Goal: Task Accomplishment & Management: Manage account settings

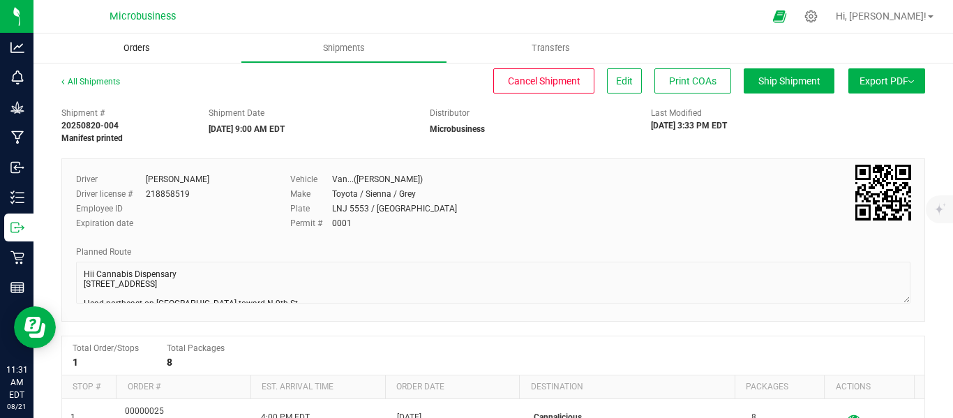
click at [131, 47] on span "Orders" at bounding box center [137, 48] width 64 height 13
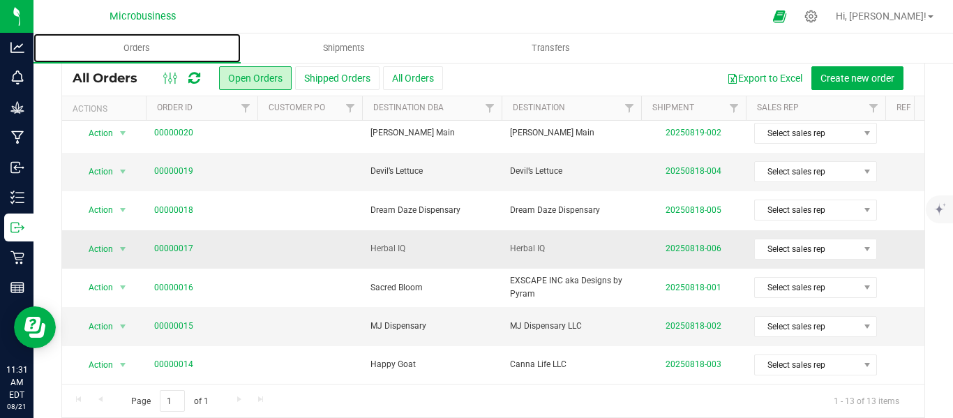
scroll to position [62, 0]
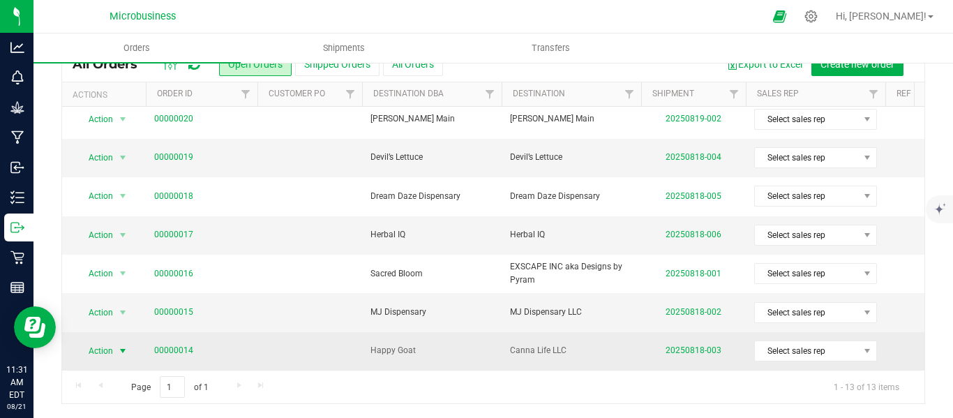
click at [125, 346] on span "select" at bounding box center [122, 351] width 11 height 11
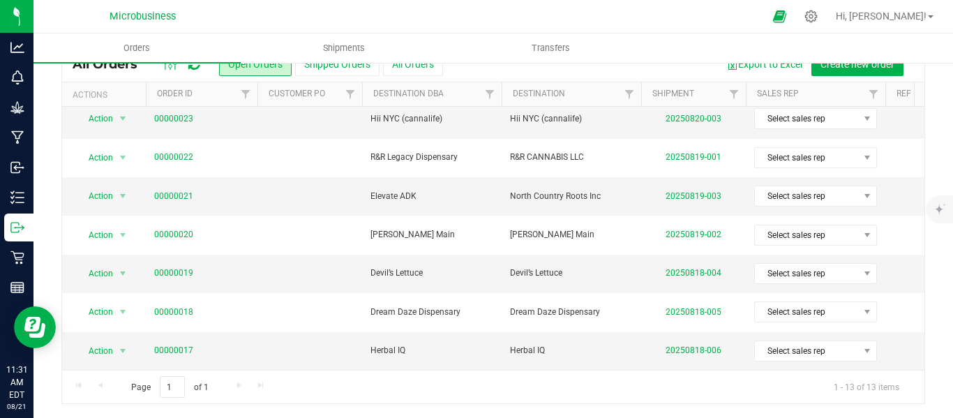
scroll to position [17, 0]
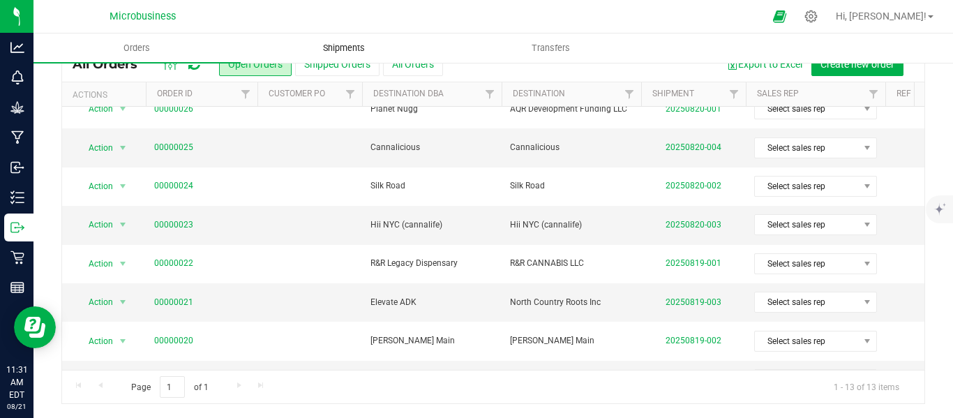
click at [342, 46] on span "Shipments" at bounding box center [344, 48] width 80 height 13
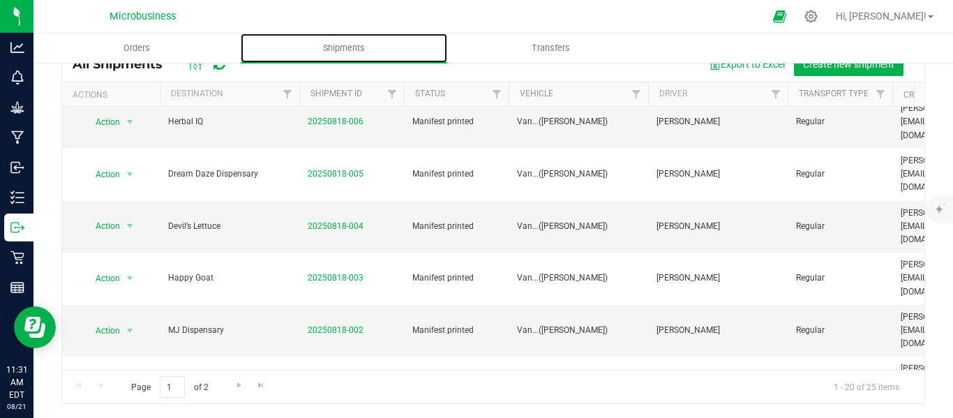
scroll to position [258, 0]
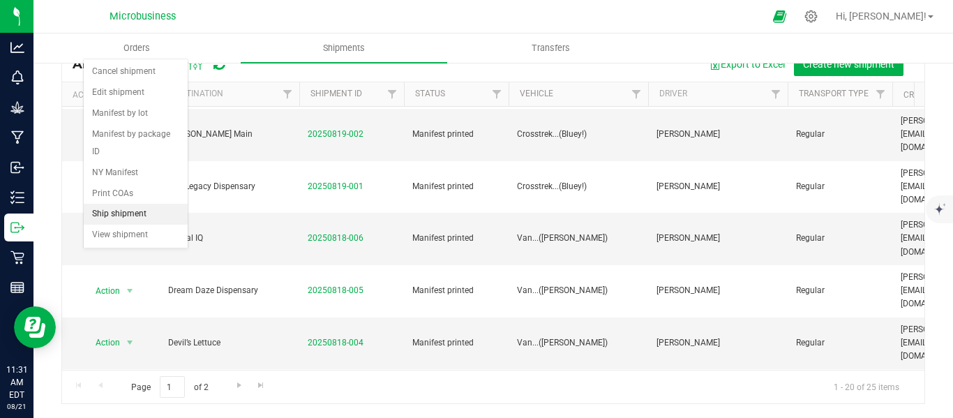
click at [128, 204] on li "Ship shipment" at bounding box center [136, 214] width 104 height 21
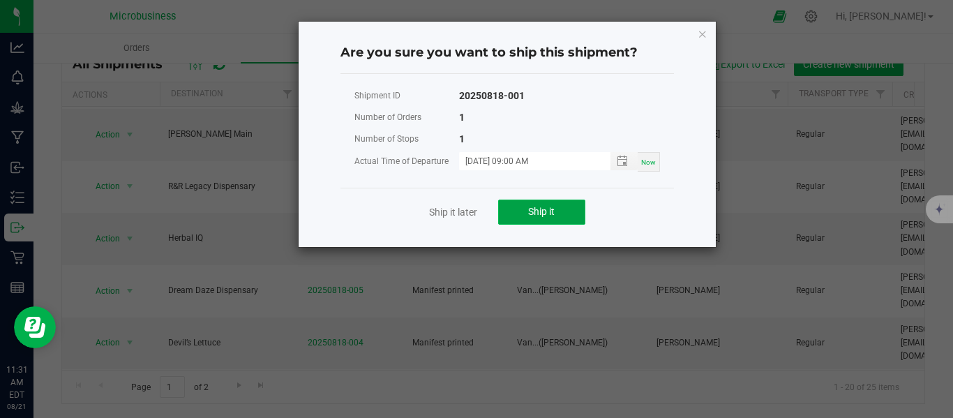
click at [535, 215] on span "Ship it" at bounding box center [541, 211] width 27 height 11
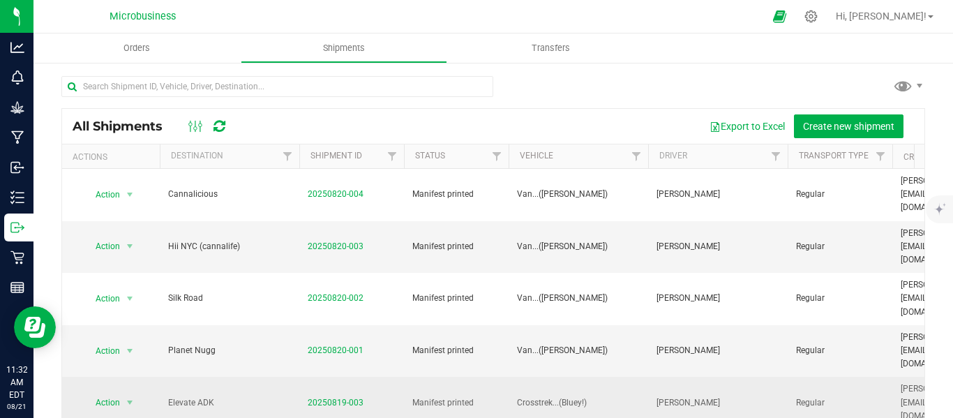
scroll to position [232, 0]
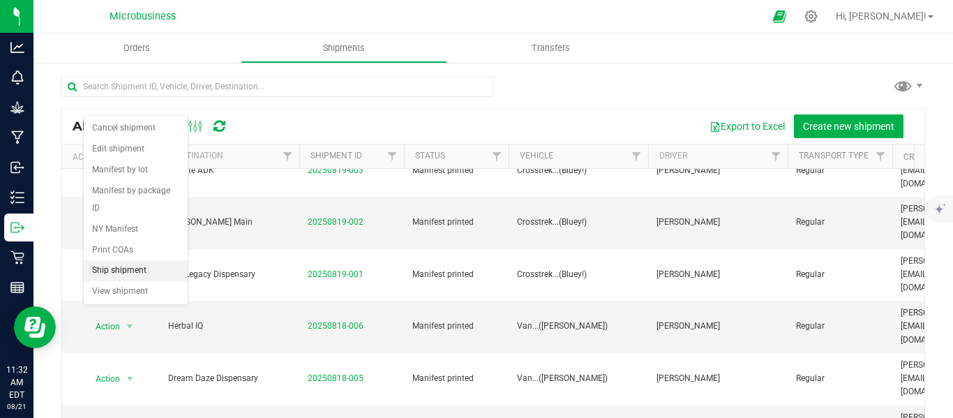
click at [121, 260] on li "Ship shipment" at bounding box center [136, 270] width 104 height 21
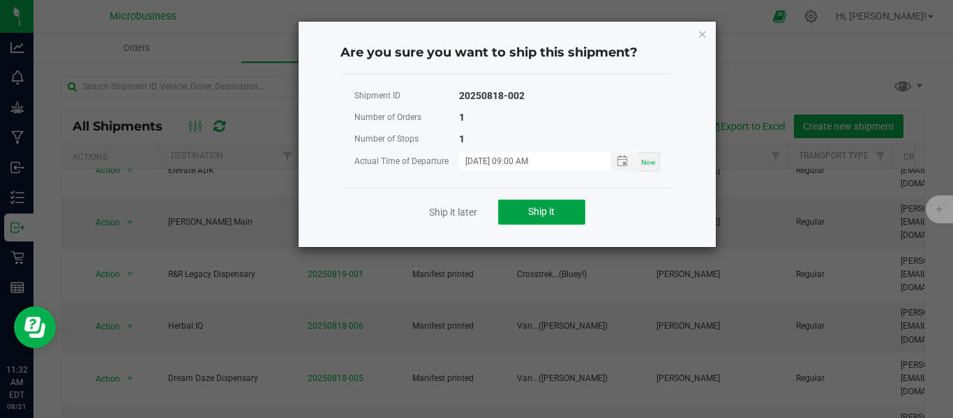
click at [530, 214] on span "Ship it" at bounding box center [541, 211] width 27 height 11
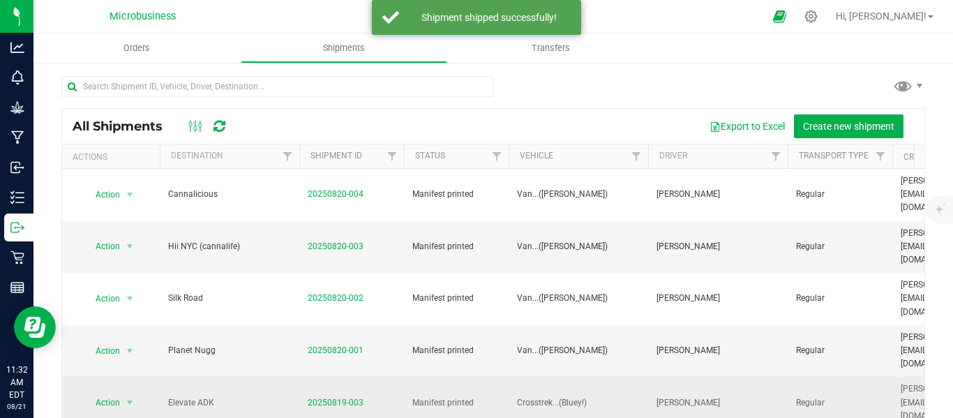
scroll to position [117, 0]
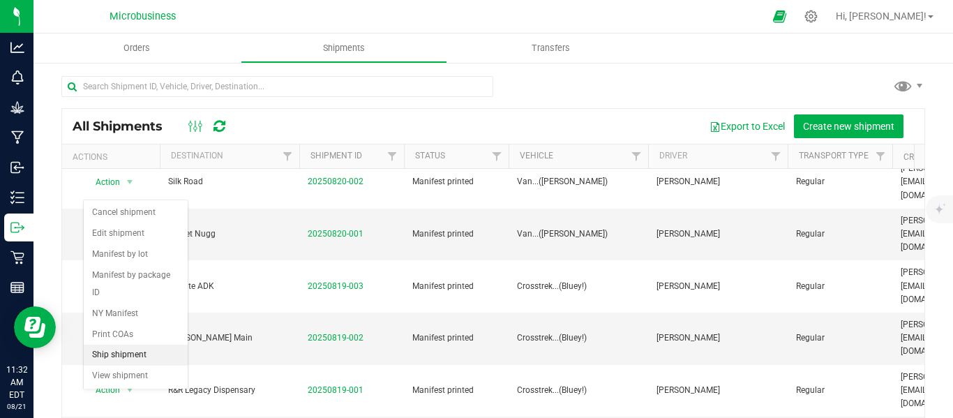
click at [129, 345] on li "Ship shipment" at bounding box center [136, 355] width 104 height 21
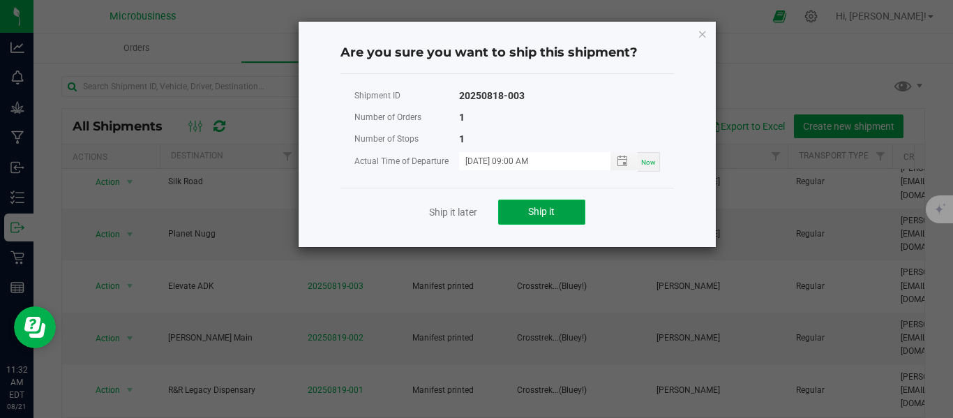
click at [546, 223] on button "Ship it" at bounding box center [541, 212] width 87 height 25
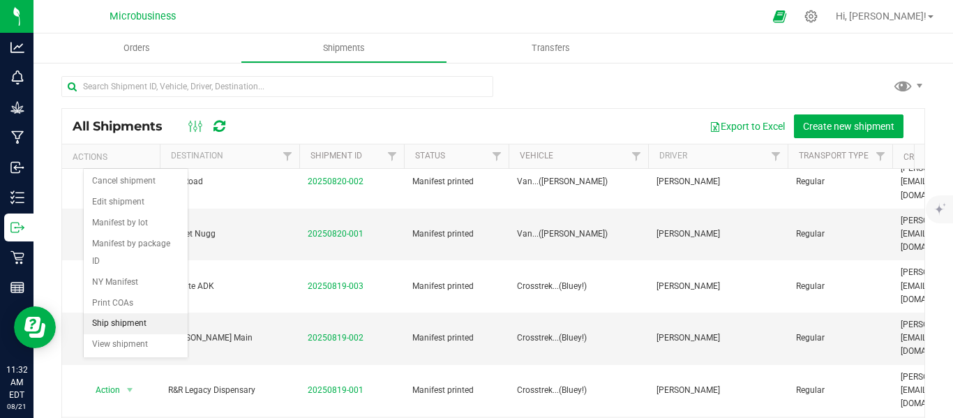
click at [133, 313] on li "Ship shipment" at bounding box center [136, 323] width 104 height 21
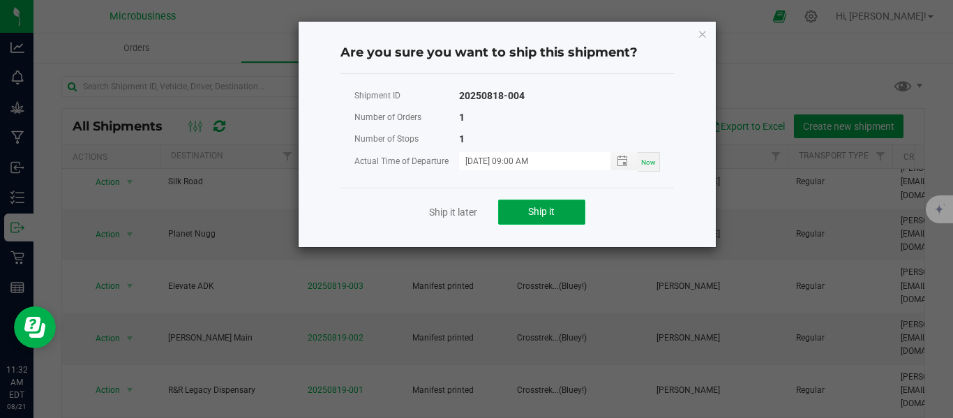
click at [524, 215] on button "Ship it" at bounding box center [541, 212] width 87 height 25
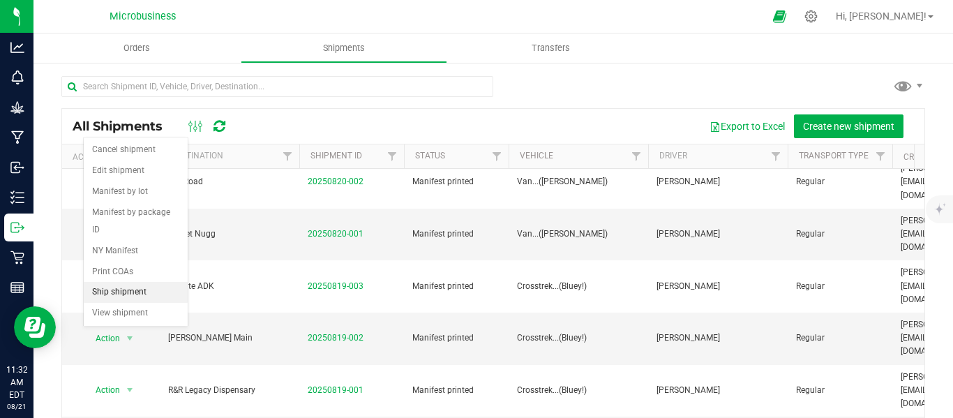
click at [132, 282] on li "Ship shipment" at bounding box center [136, 292] width 104 height 21
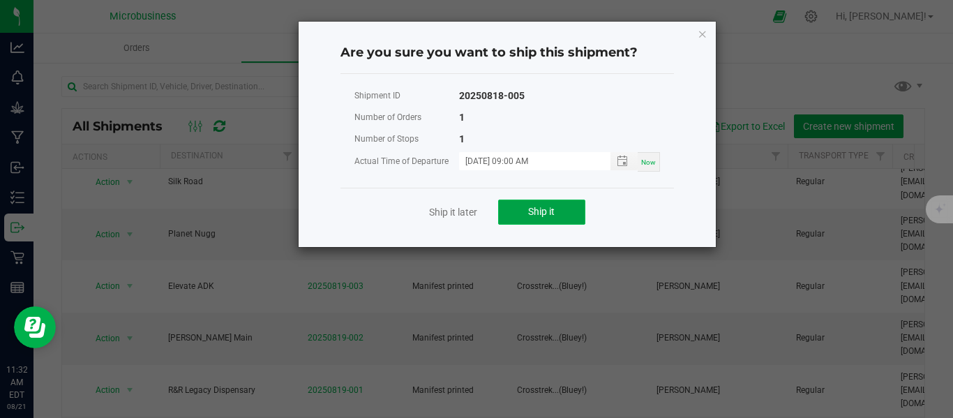
click at [556, 214] on button "Ship it" at bounding box center [541, 212] width 87 height 25
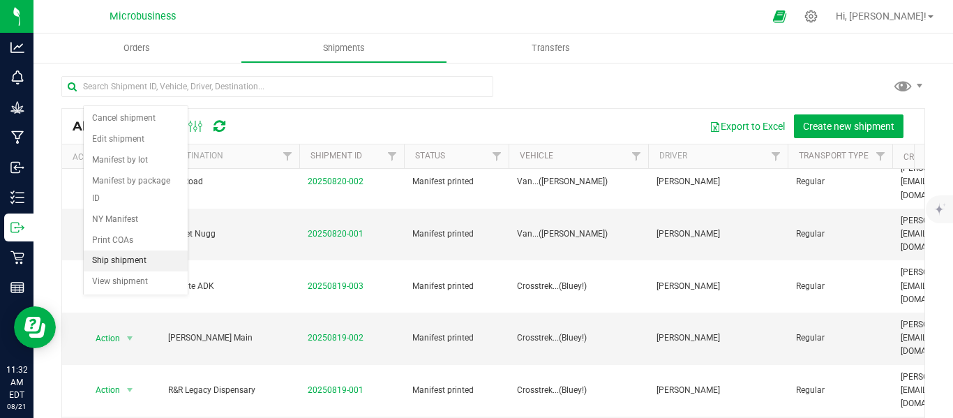
click at [132, 251] on li "Ship shipment" at bounding box center [136, 261] width 104 height 21
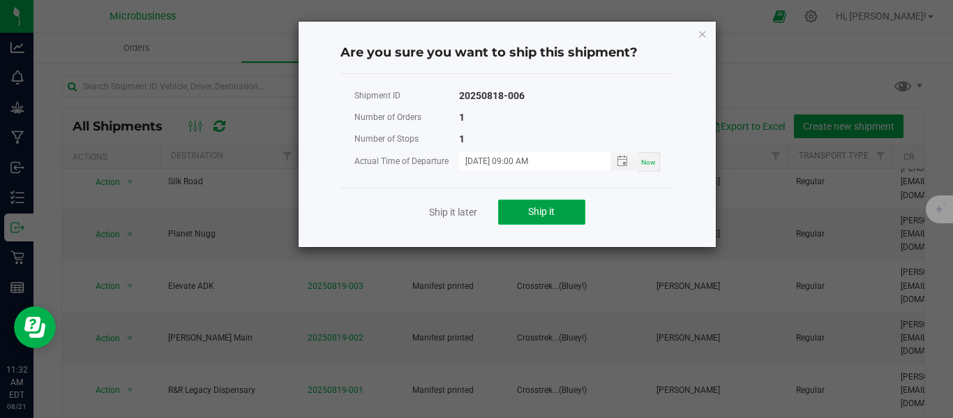
click at [535, 210] on span "Ship it" at bounding box center [541, 211] width 27 height 11
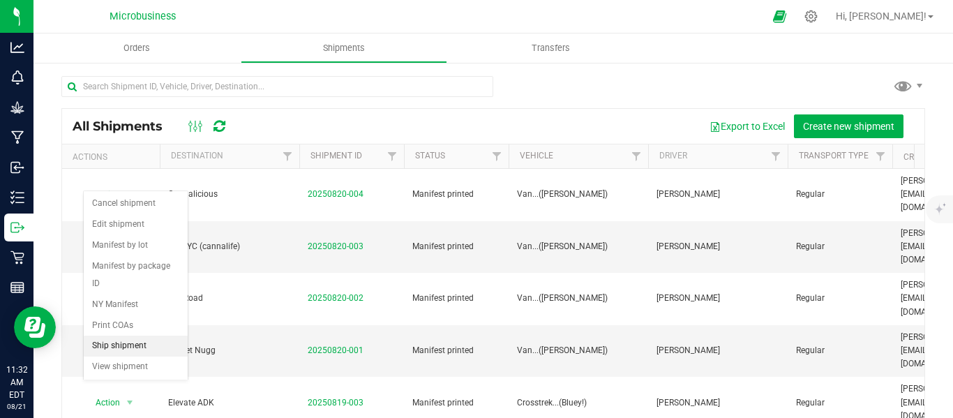
click at [113, 336] on li "Ship shipment" at bounding box center [136, 346] width 104 height 21
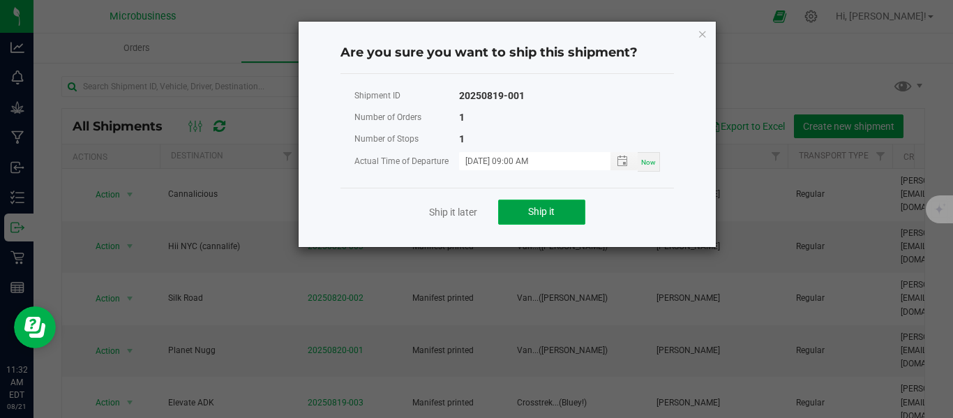
click at [542, 217] on span "Ship it" at bounding box center [541, 211] width 27 height 11
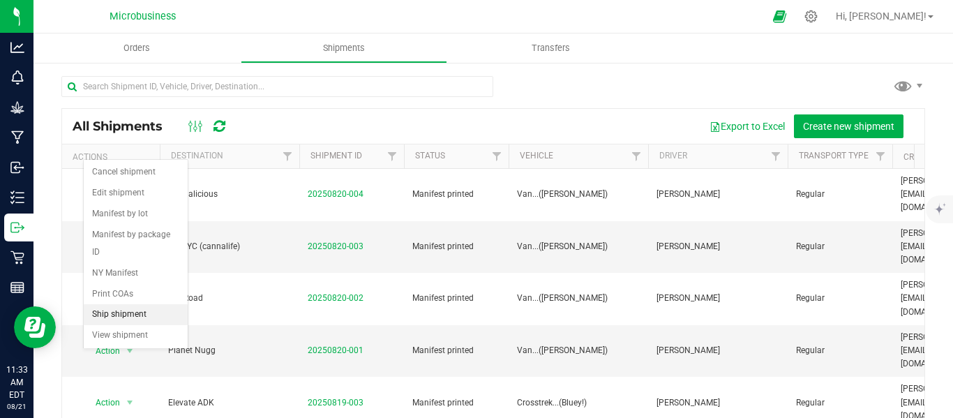
click at [131, 304] on li "Ship shipment" at bounding box center [136, 314] width 104 height 21
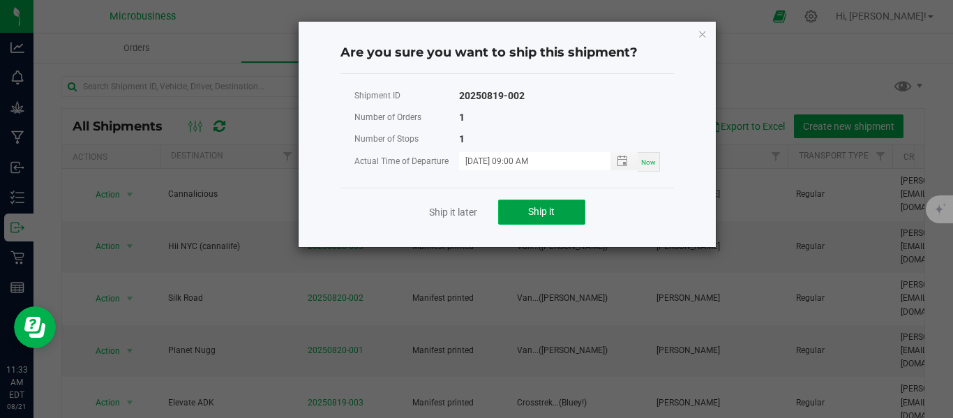
click at [538, 214] on span "Ship it" at bounding box center [541, 211] width 27 height 11
click at [701, 34] on icon "Close" at bounding box center [703, 33] width 10 height 17
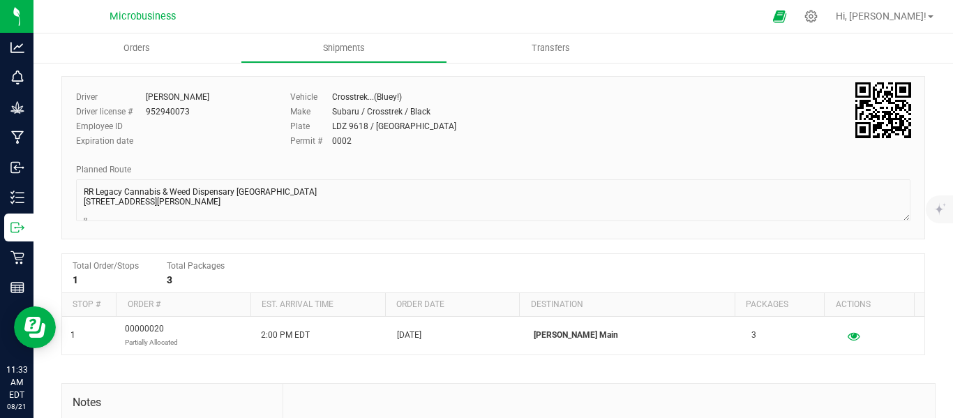
scroll to position [117, 0]
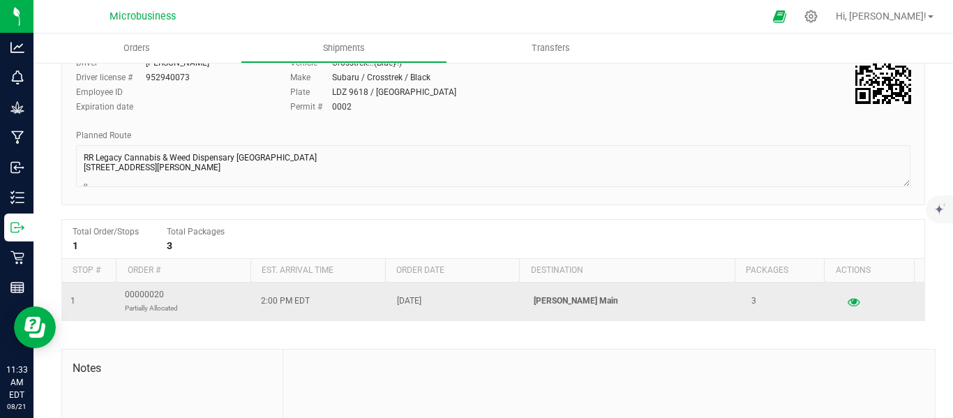
click at [178, 307] on p "Partially Allocated" at bounding box center [151, 308] width 53 height 13
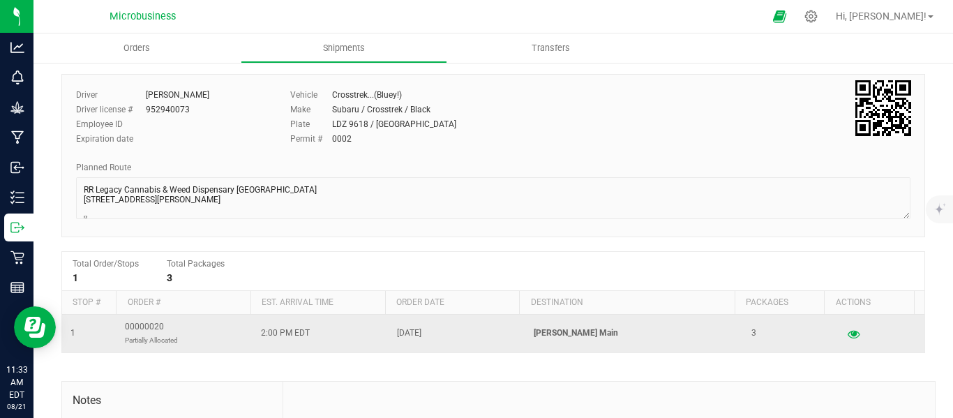
scroll to position [0, 0]
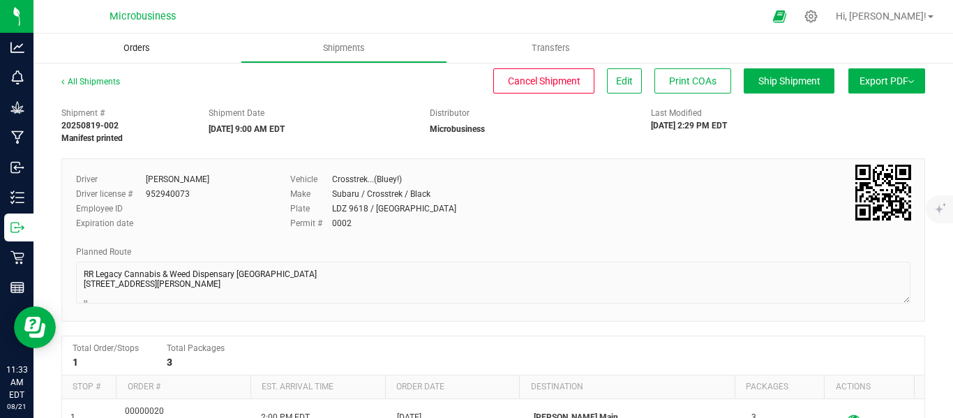
click at [141, 43] on span "Orders" at bounding box center [137, 48] width 64 height 13
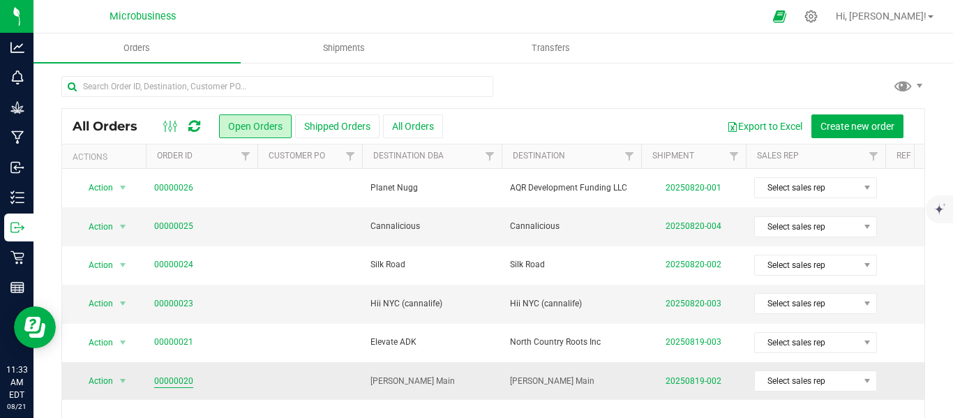
click at [179, 380] on link "00000020" at bounding box center [173, 381] width 39 height 13
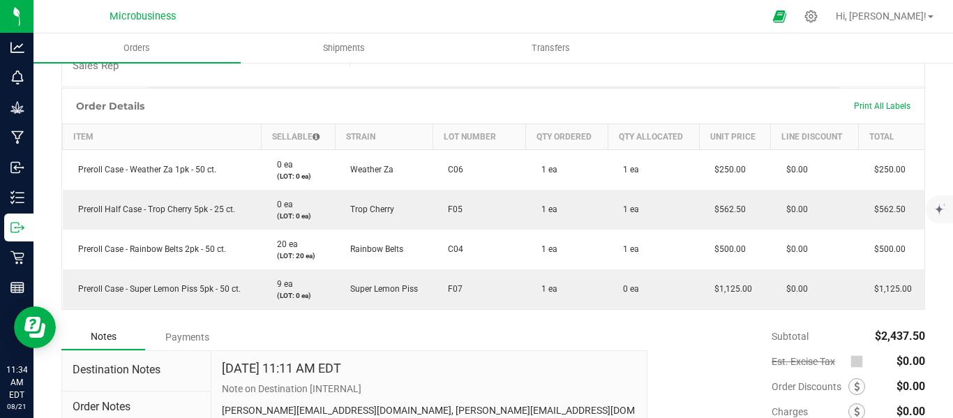
scroll to position [362, 0]
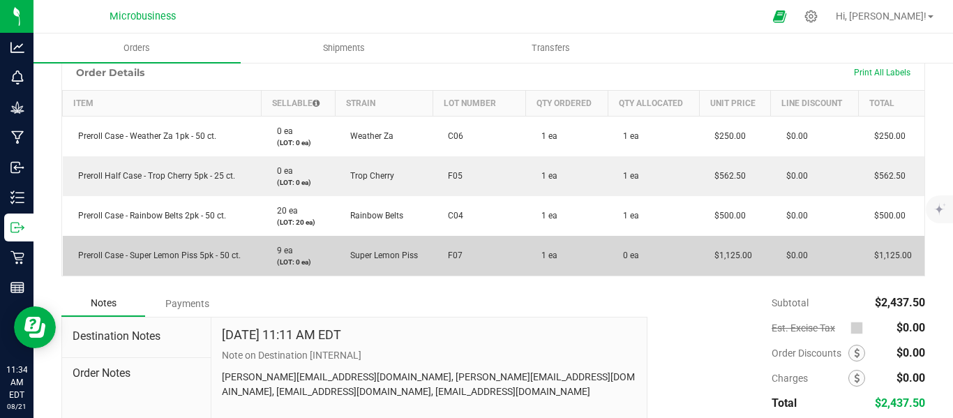
click at [624, 260] on span "0 ea" at bounding box center [627, 256] width 23 height 10
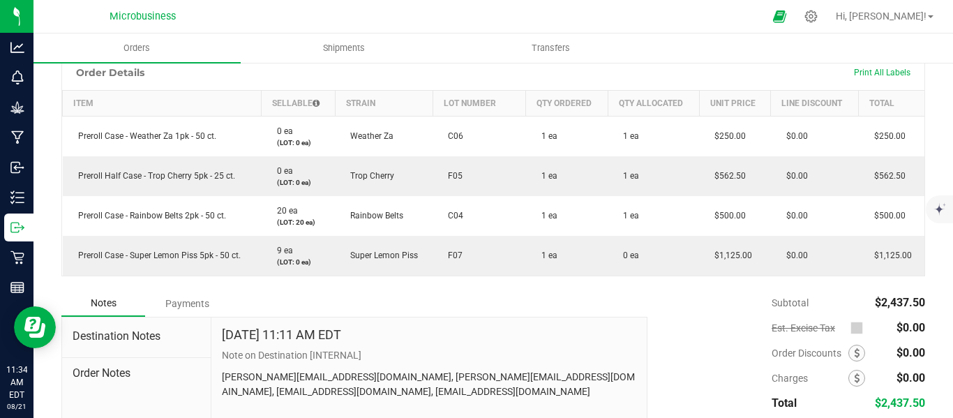
scroll to position [13, 0]
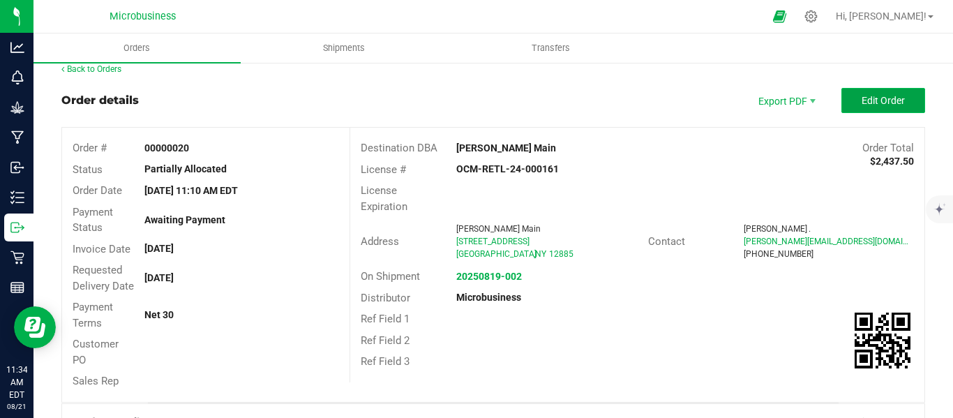
click at [864, 104] on span "Edit Order" at bounding box center [883, 100] width 43 height 11
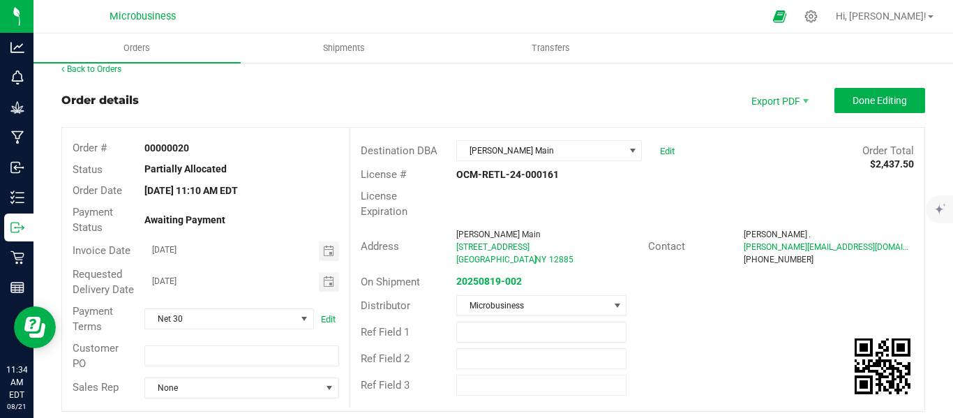
scroll to position [362, 0]
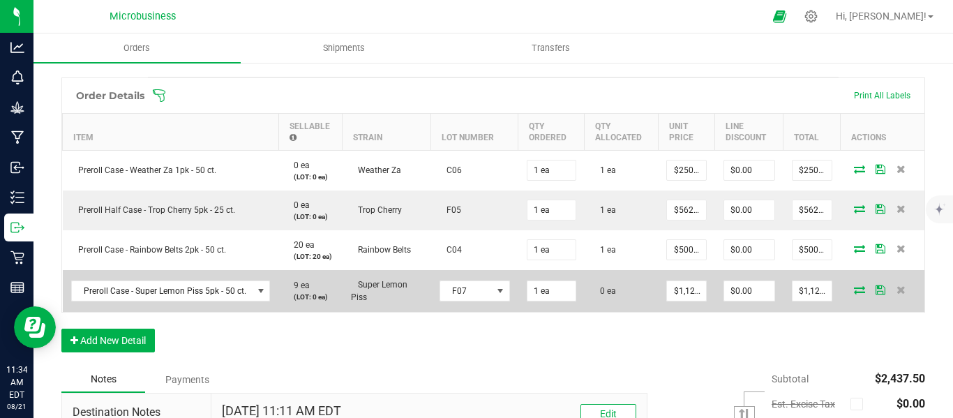
click at [606, 296] on span "0 ea" at bounding box center [604, 291] width 23 height 10
click at [600, 296] on span "0 ea" at bounding box center [604, 291] width 23 height 10
click at [595, 296] on span "0 ea" at bounding box center [604, 291] width 23 height 10
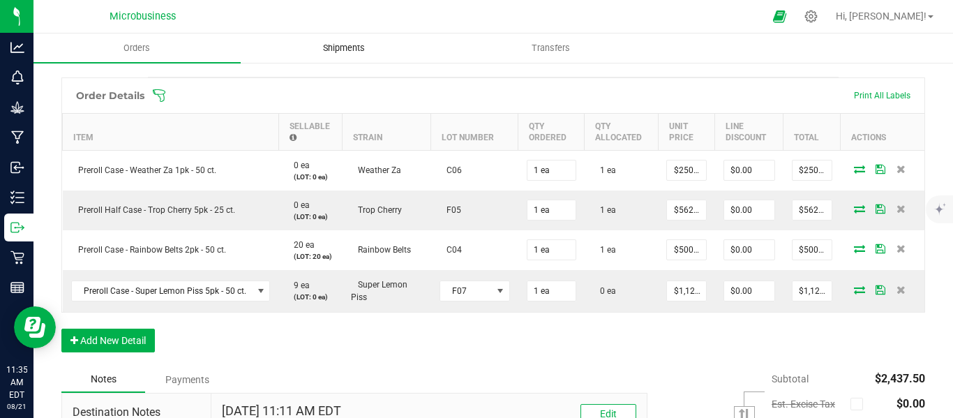
click at [327, 44] on span "Shipments" at bounding box center [344, 48] width 80 height 13
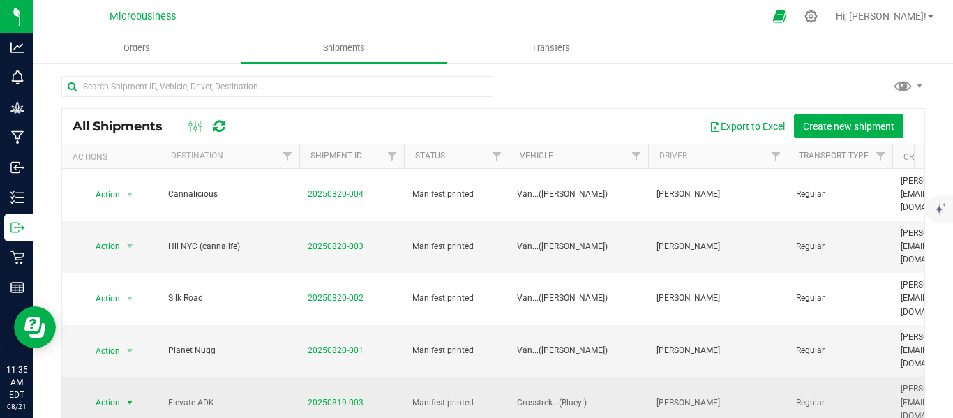
click at [133, 397] on span "select" at bounding box center [129, 402] width 11 height 11
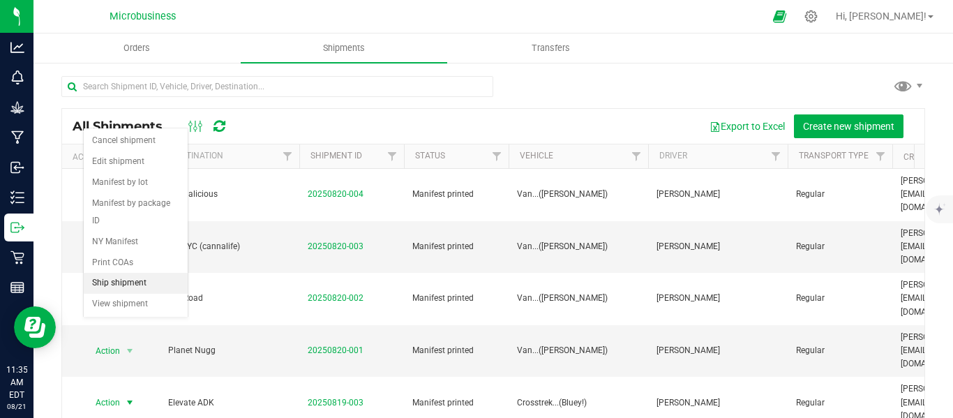
click at [121, 273] on li "Ship shipment" at bounding box center [136, 283] width 104 height 21
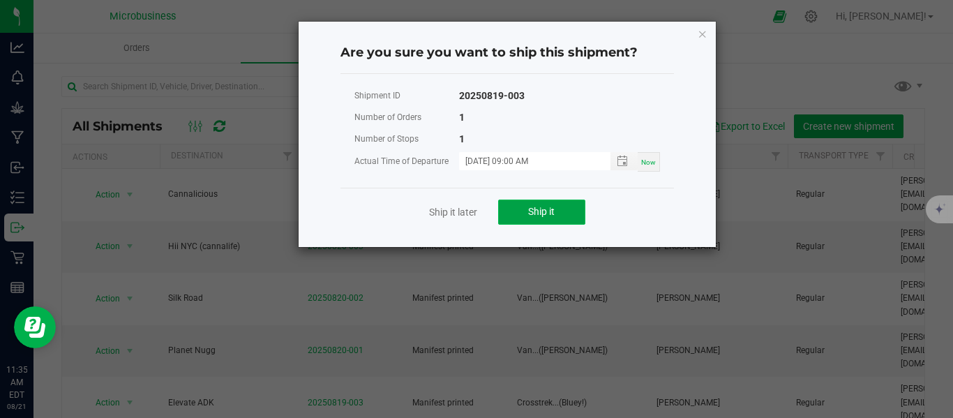
click at [558, 212] on button "Ship it" at bounding box center [541, 212] width 87 height 25
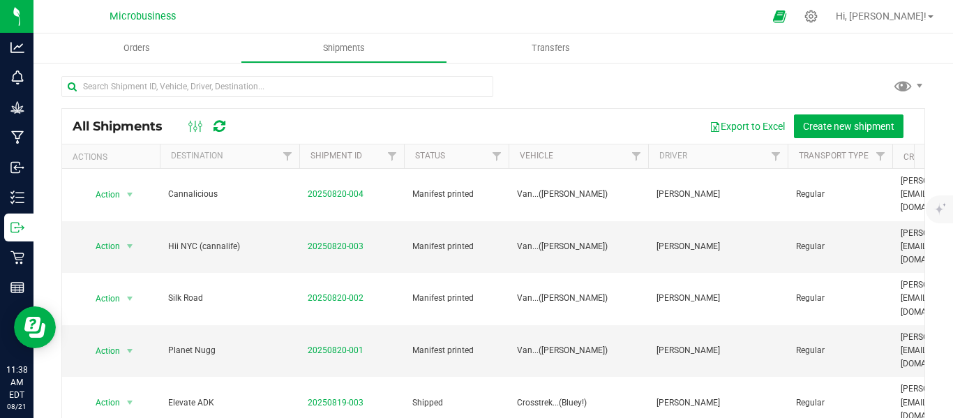
click at [126, 33] on nav "Microbusiness Hi, [PERSON_NAME]!" at bounding box center [494, 17] width 920 height 34
click at [128, 49] on span "Orders" at bounding box center [137, 48] width 64 height 13
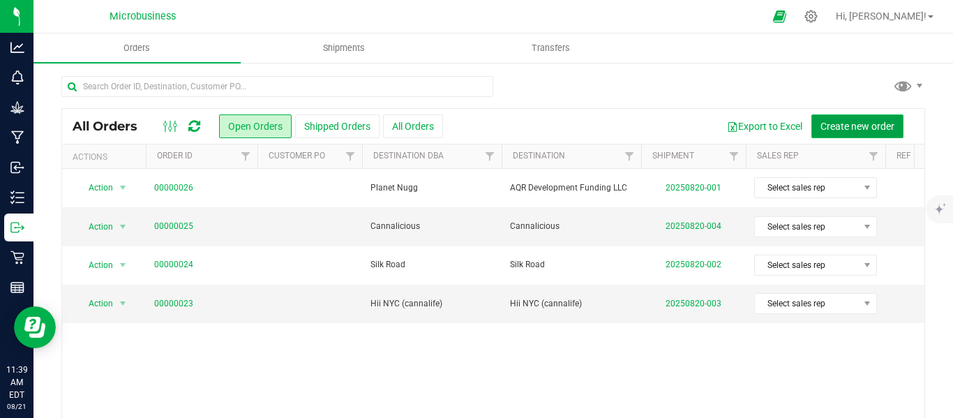
click at [864, 121] on span "Create new order" at bounding box center [858, 126] width 74 height 11
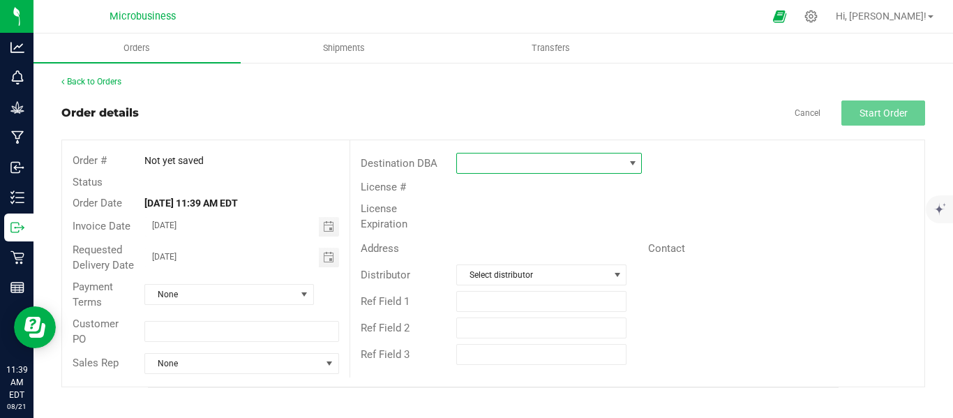
click at [635, 167] on span at bounding box center [633, 163] width 11 height 11
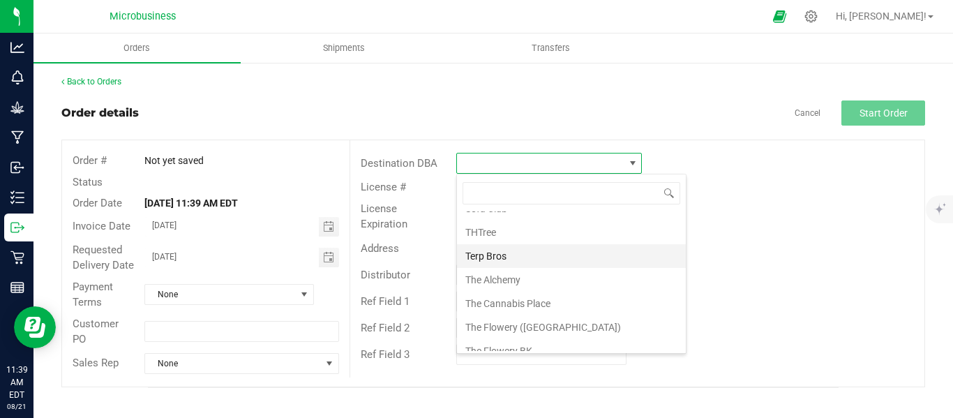
scroll to position [1513, 0]
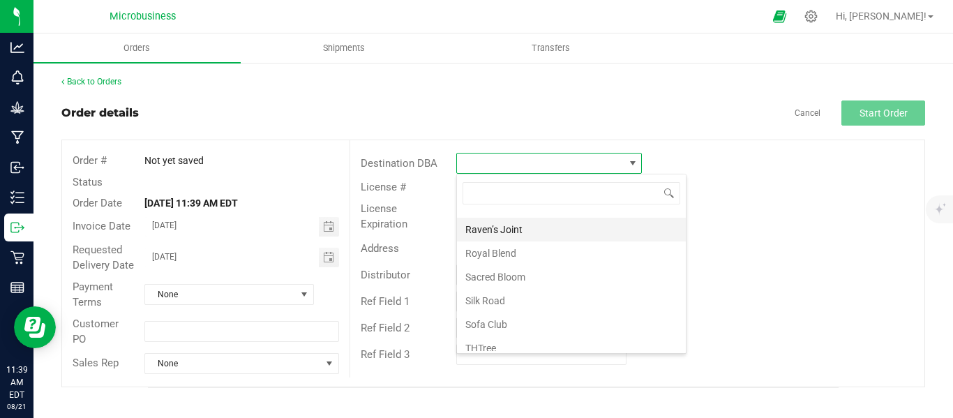
click at [491, 229] on li "Raven’s Joint" at bounding box center [571, 230] width 229 height 24
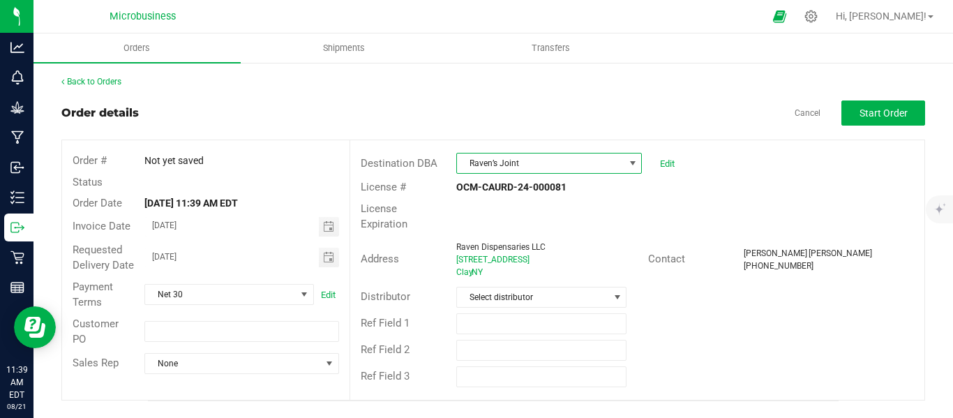
click at [596, 284] on div "Distributor Select distributor" at bounding box center [637, 297] width 574 height 27
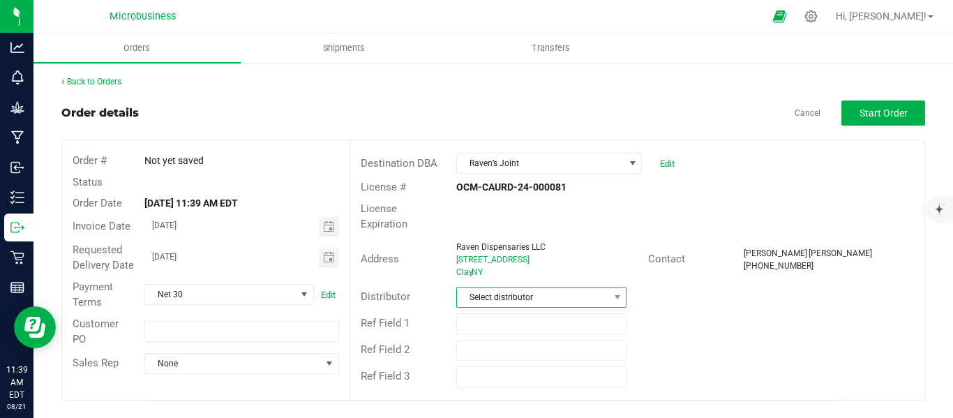
click at [593, 288] on span "Select distributor" at bounding box center [532, 298] width 151 height 20
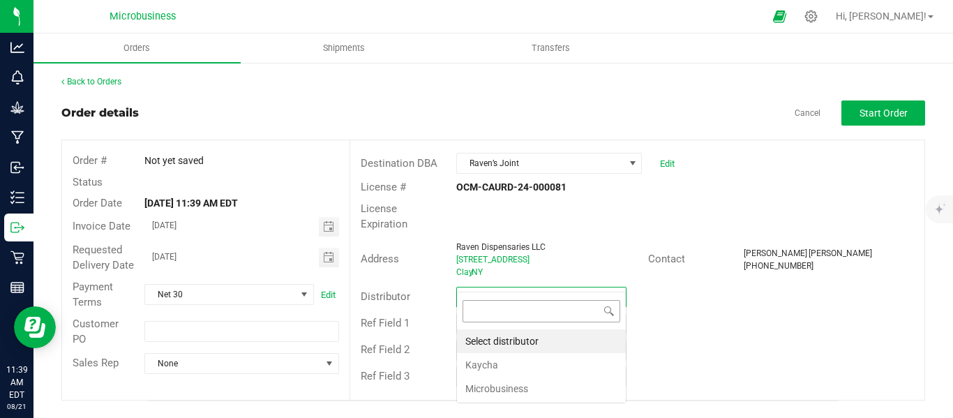
scroll to position [21, 171]
click at [519, 381] on li "Microbusiness" at bounding box center [541, 389] width 169 height 24
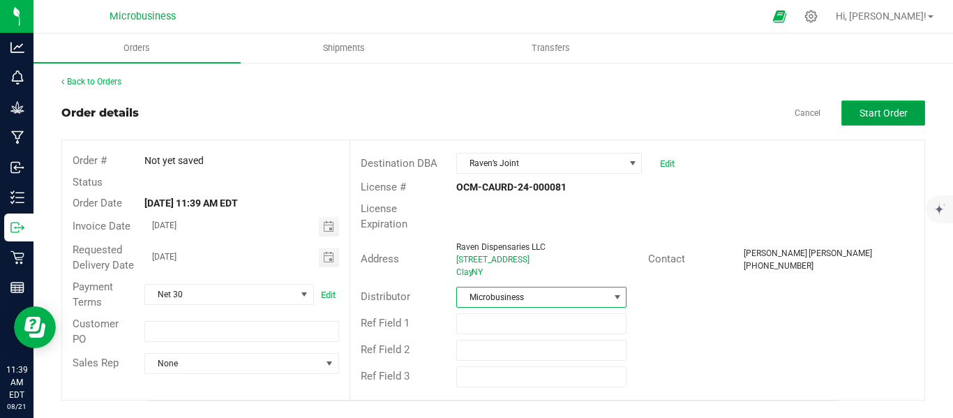
click at [863, 110] on span "Start Order" at bounding box center [884, 112] width 48 height 11
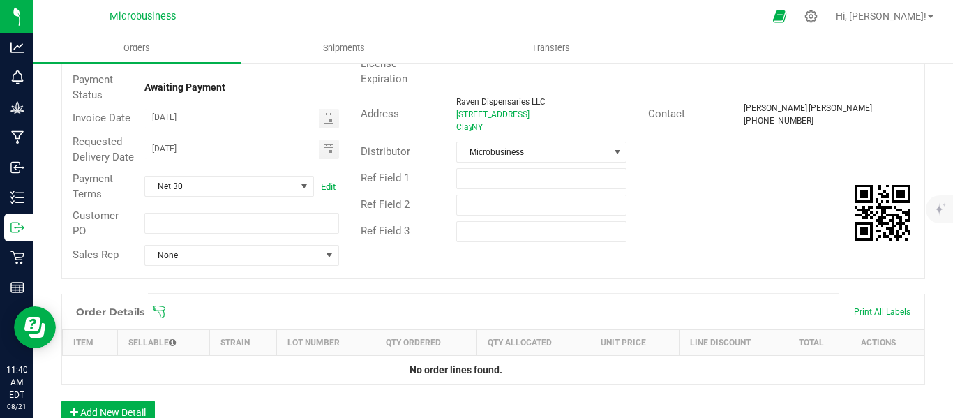
scroll to position [232, 0]
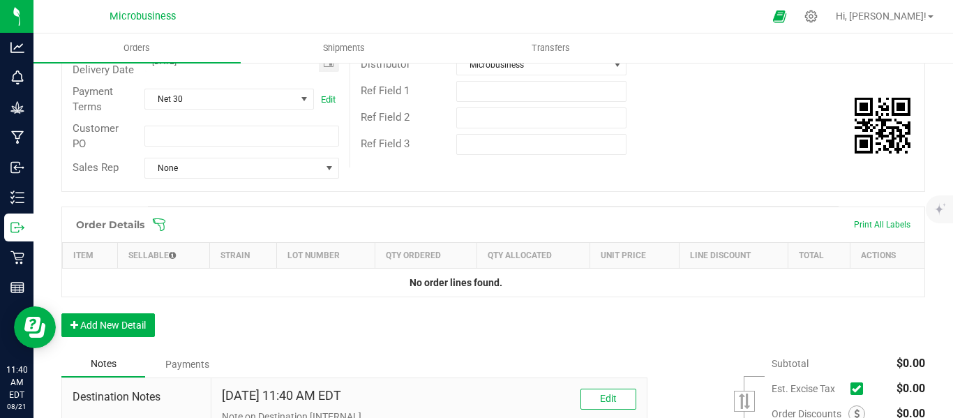
click at [162, 232] on icon at bounding box center [159, 225] width 14 height 14
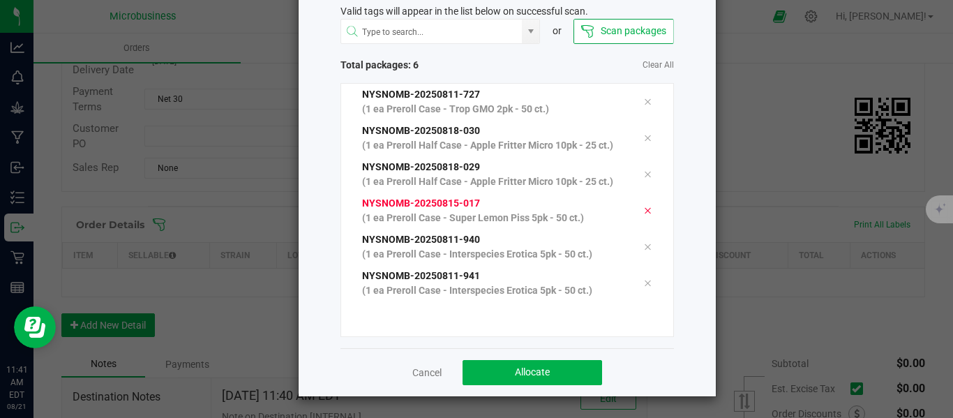
scroll to position [113, 0]
click at [518, 368] on span "Allocate" at bounding box center [532, 371] width 35 height 11
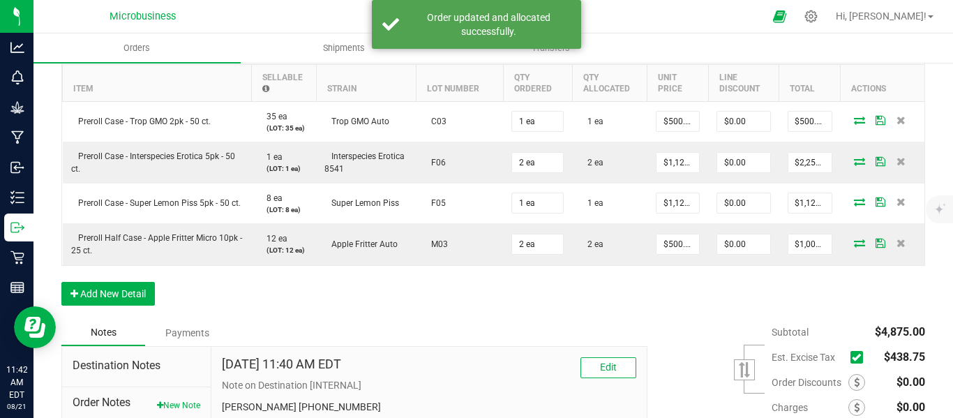
scroll to position [556, 0]
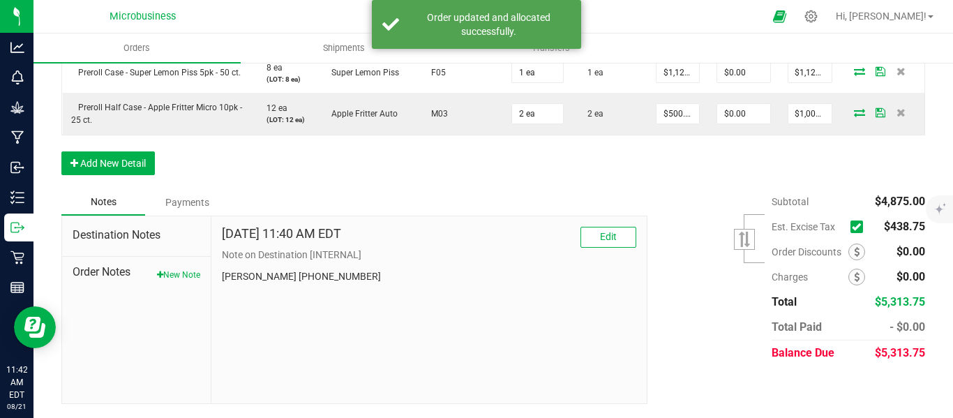
click at [852, 227] on icon at bounding box center [856, 227] width 9 height 0
click at [0, 0] on input "checkbox" at bounding box center [0, 0] width 0 height 0
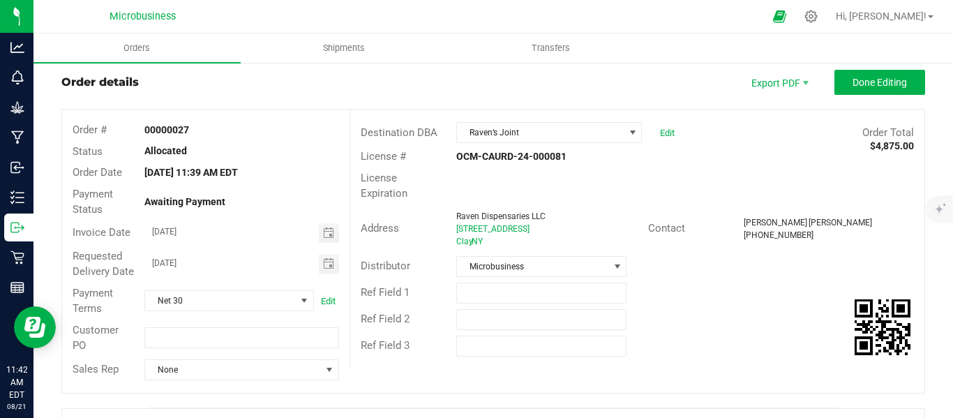
scroll to position [0, 0]
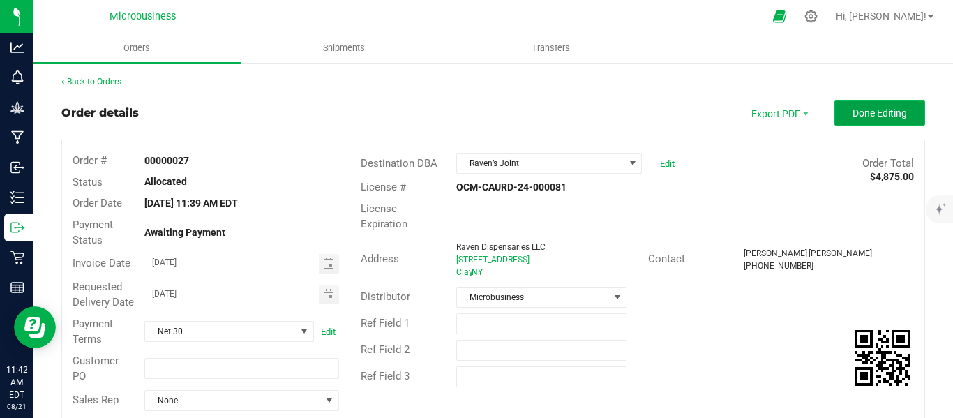
click at [868, 107] on span "Done Editing" at bounding box center [880, 112] width 54 height 11
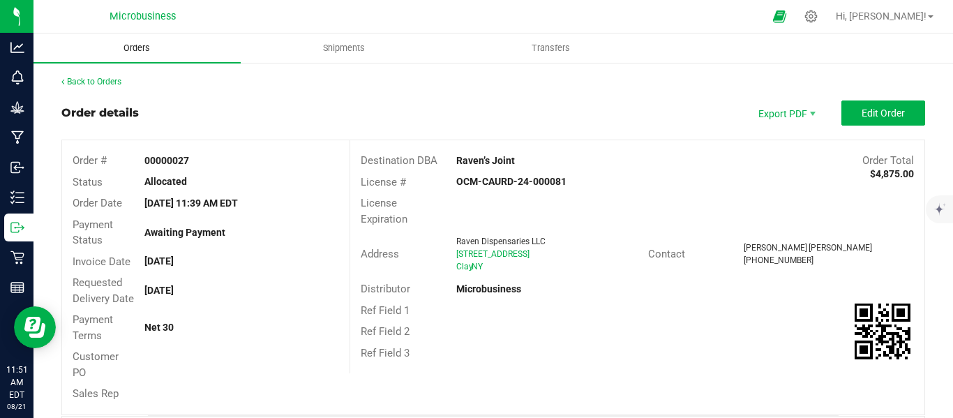
click at [149, 48] on span "Orders" at bounding box center [137, 48] width 64 height 13
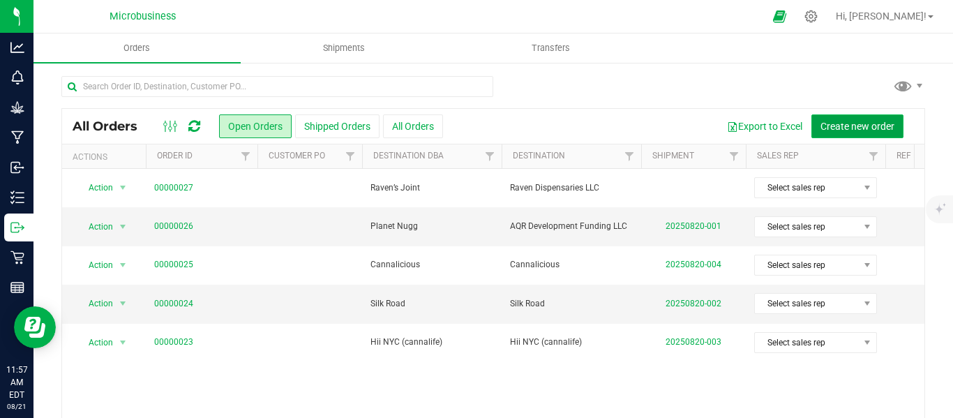
click at [844, 124] on span "Create new order" at bounding box center [858, 126] width 74 height 11
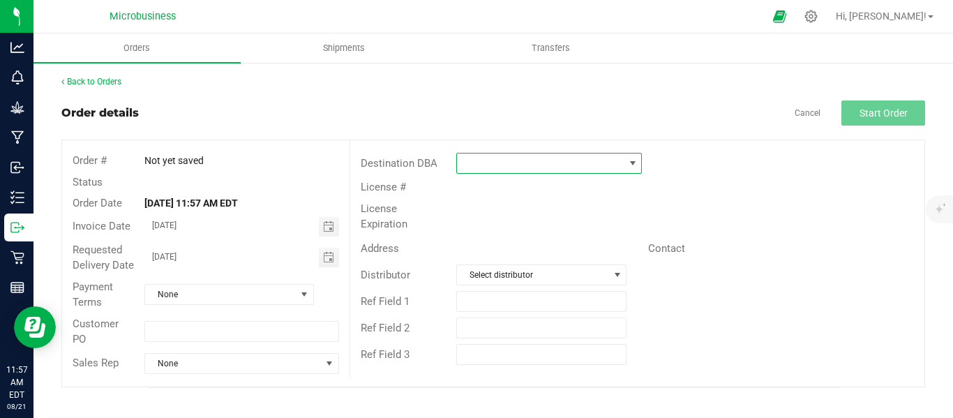
click at [632, 163] on span at bounding box center [633, 163] width 11 height 11
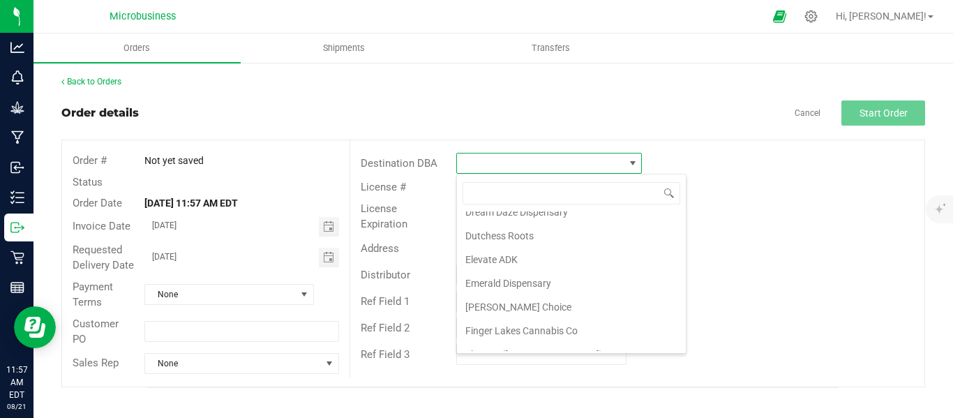
scroll to position [581, 0]
click at [522, 325] on li "Finger Lakes Cannabis Co" at bounding box center [571, 330] width 229 height 24
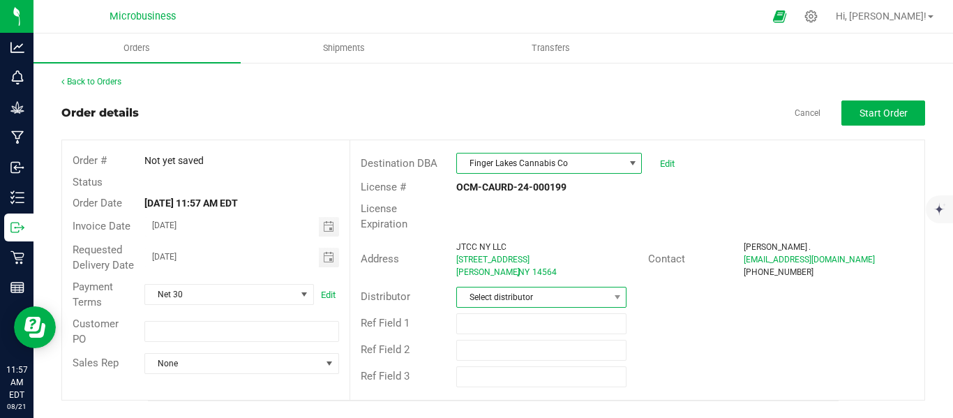
click at [500, 288] on span "Select distributor" at bounding box center [532, 298] width 151 height 20
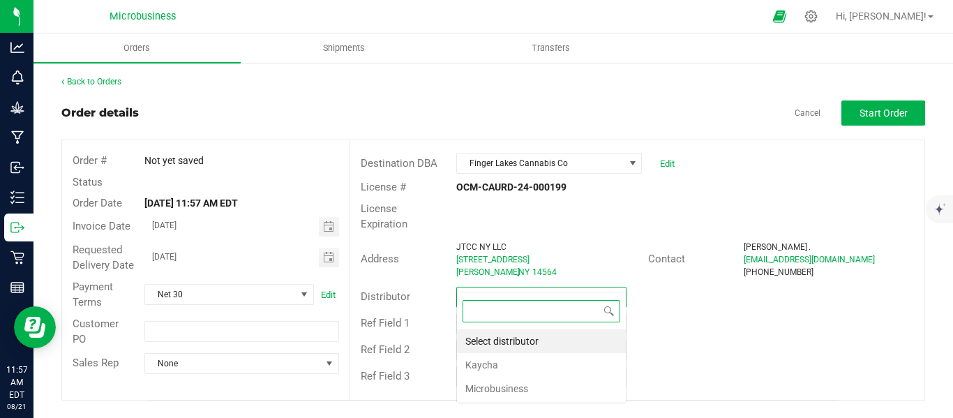
scroll to position [21, 171]
click at [524, 387] on li "Microbusiness" at bounding box center [541, 389] width 169 height 24
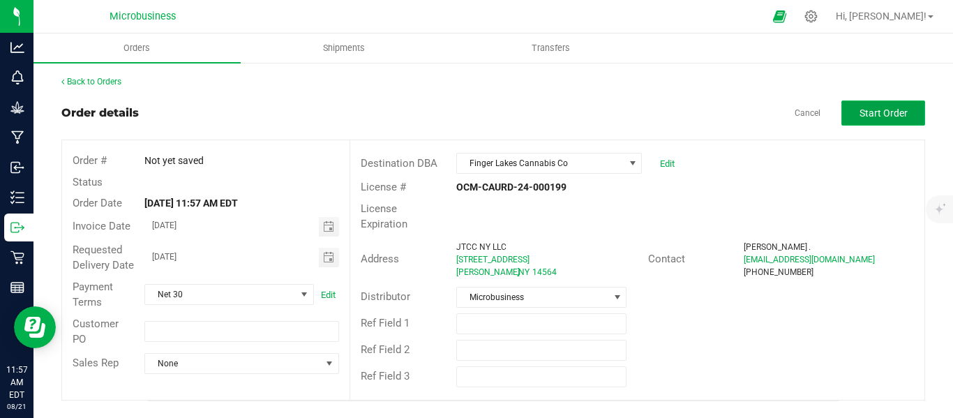
click at [900, 103] on button "Start Order" at bounding box center [884, 113] width 84 height 25
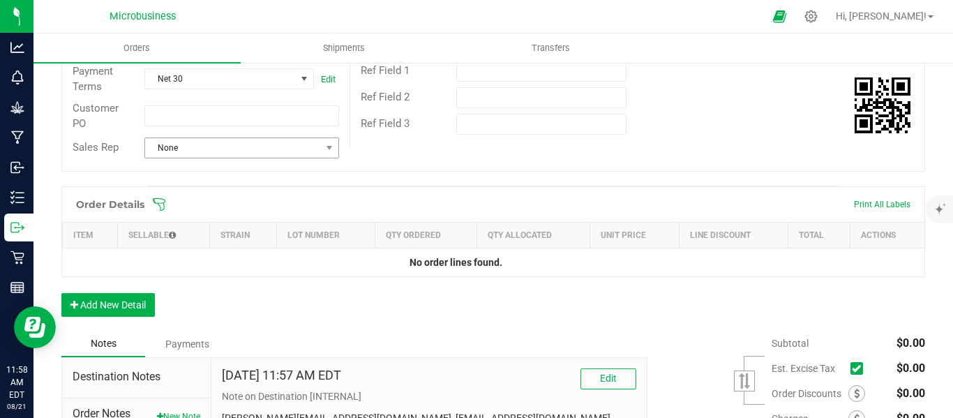
scroll to position [232, 0]
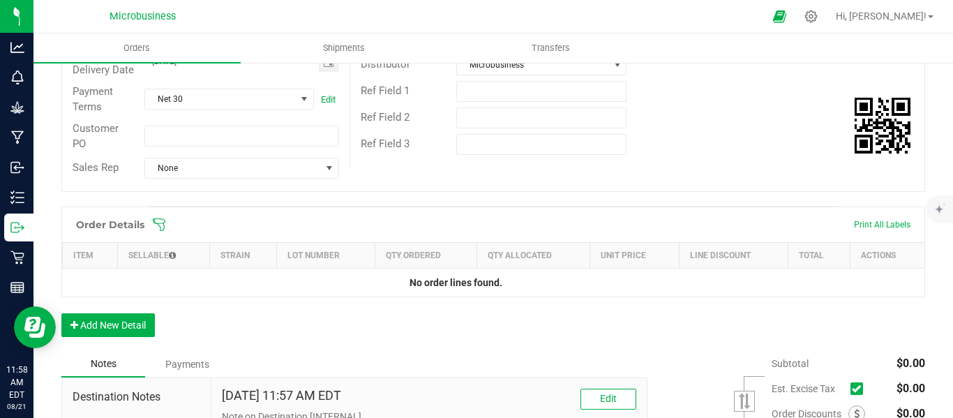
click at [158, 232] on icon at bounding box center [159, 225] width 14 height 14
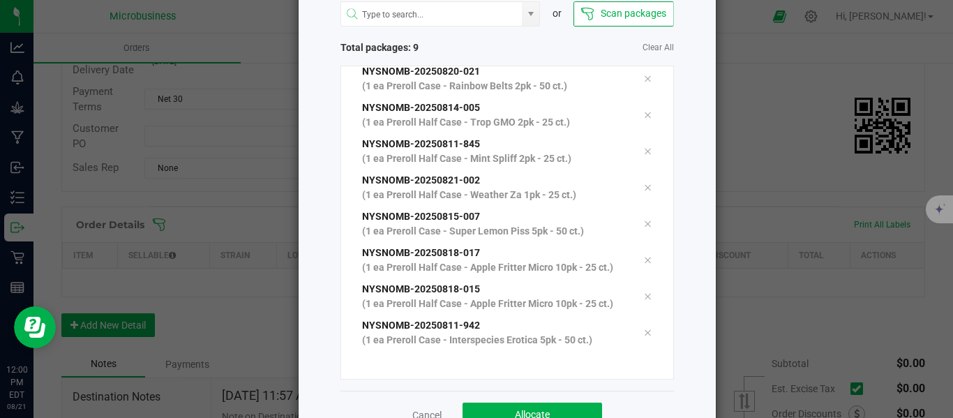
scroll to position [144, 0]
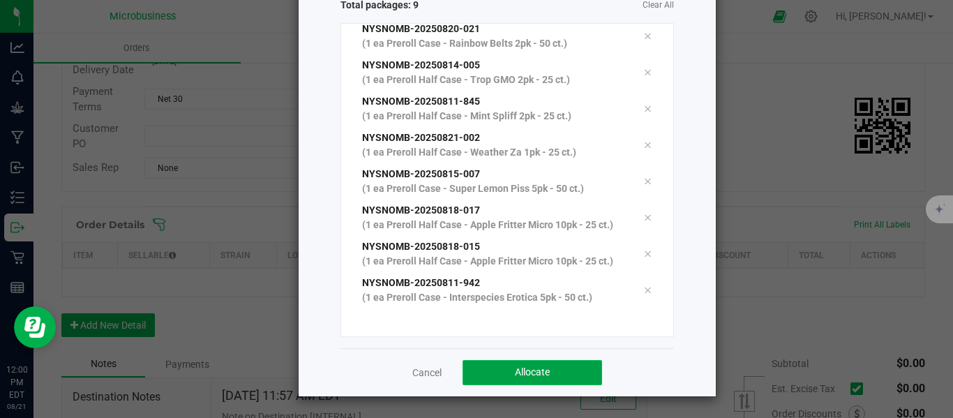
click at [521, 369] on span "Allocate" at bounding box center [532, 371] width 35 height 11
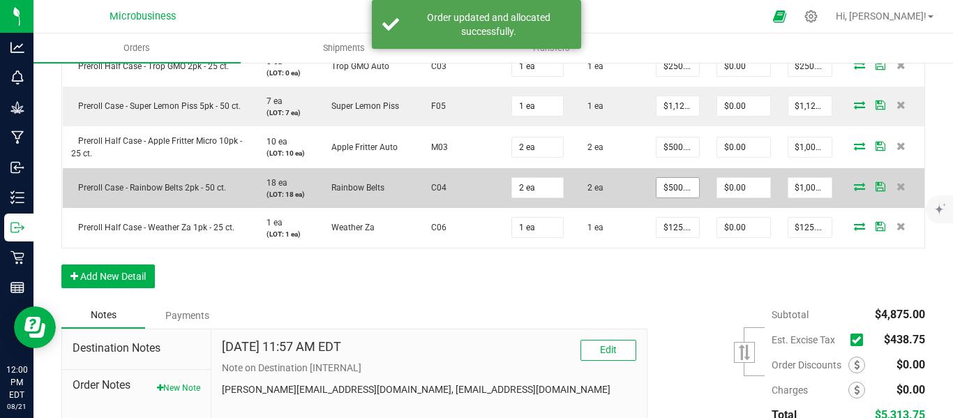
scroll to position [676, 0]
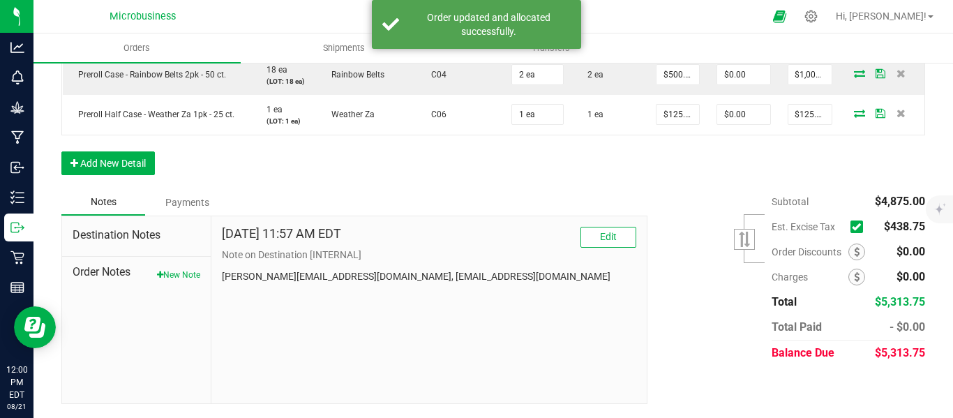
click at [852, 227] on icon at bounding box center [856, 227] width 9 height 0
click at [0, 0] on input "checkbox" at bounding box center [0, 0] width 0 height 0
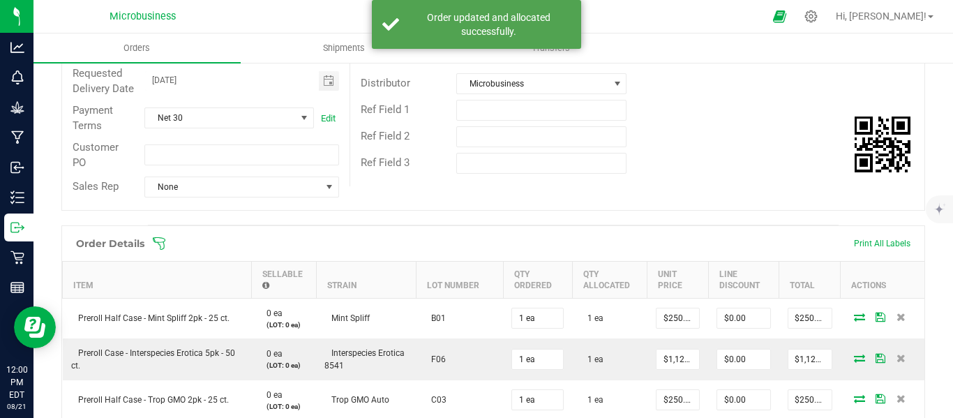
scroll to position [0, 0]
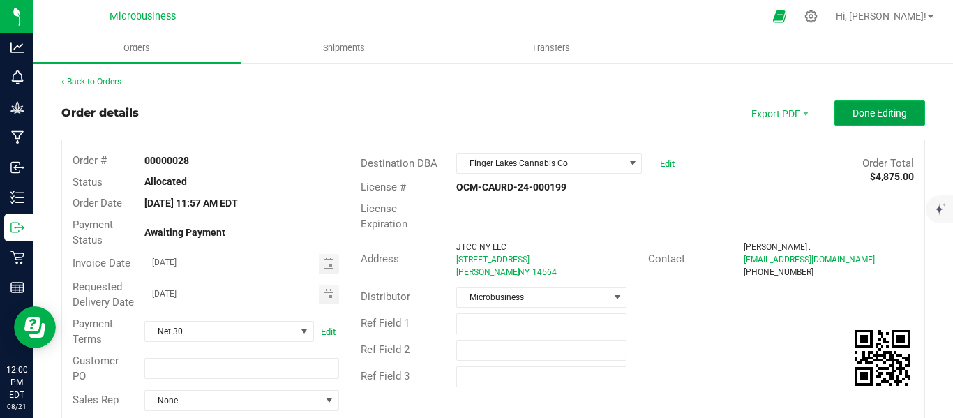
click at [875, 107] on span "Done Editing" at bounding box center [880, 112] width 54 height 11
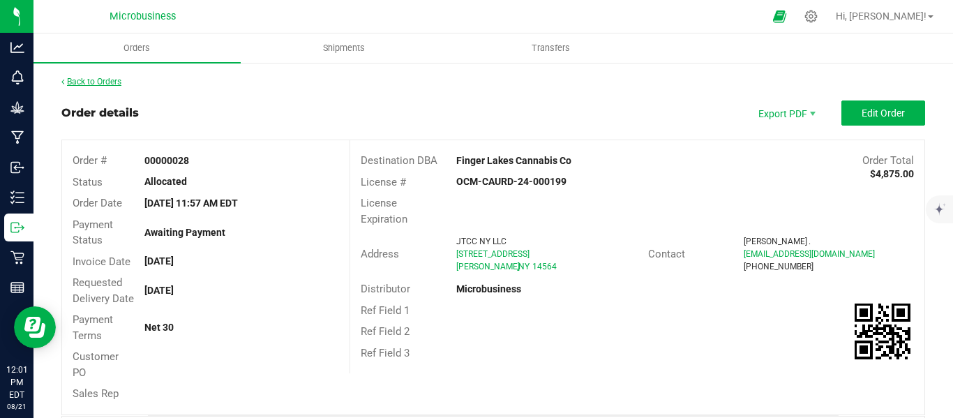
click at [93, 82] on link "Back to Orders" at bounding box center [91, 82] width 60 height 10
